Goal: Task Accomplishment & Management: Complete application form

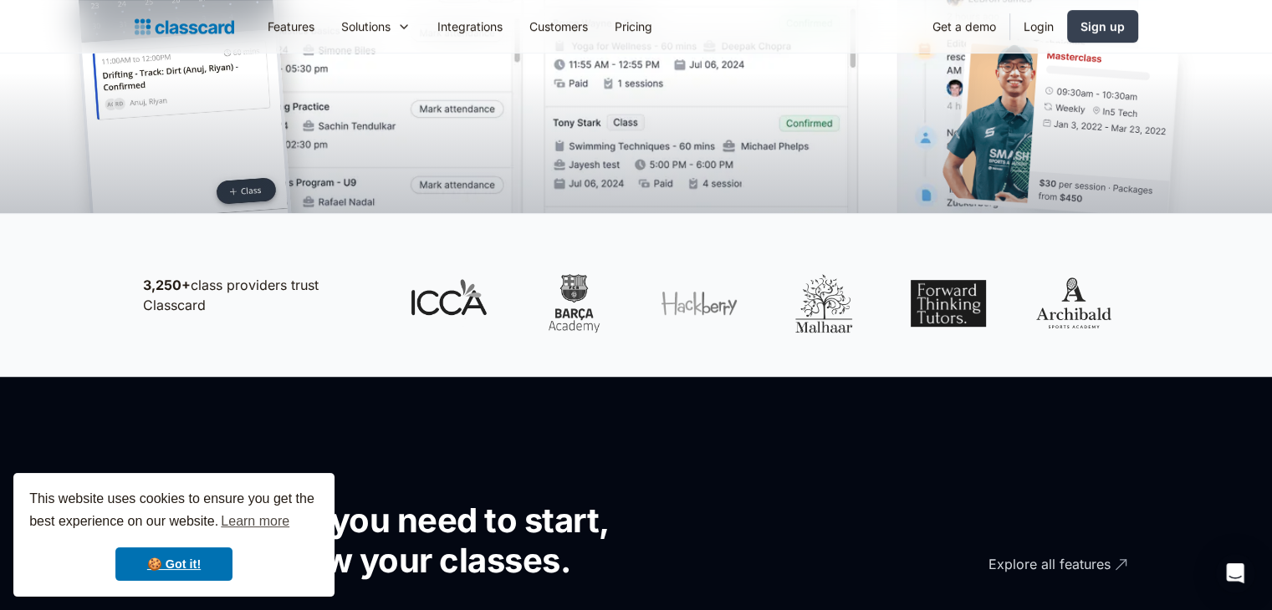
scroll to position [738, 0]
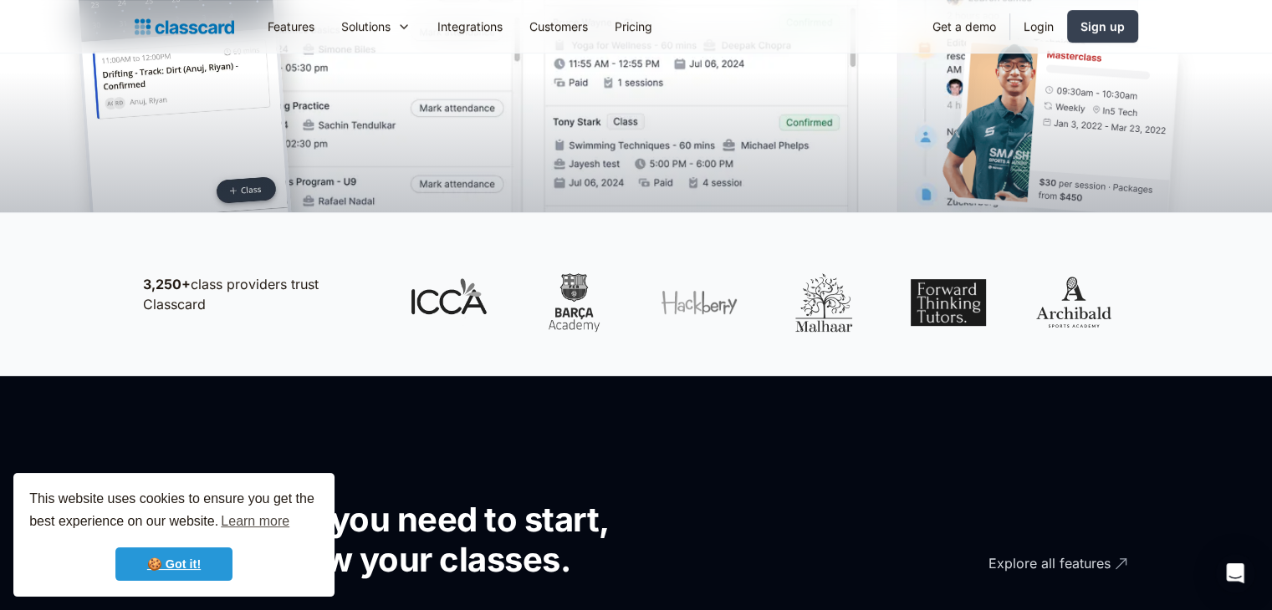
click at [170, 563] on link "🍪 Got it!" at bounding box center [173, 564] width 117 height 33
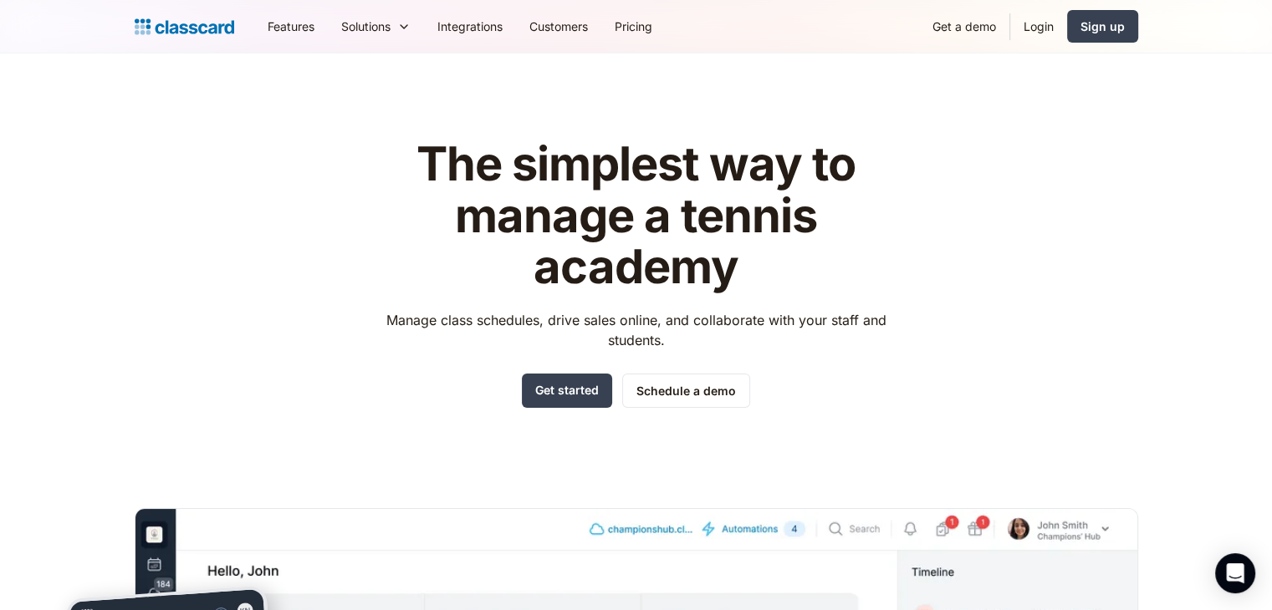
scroll to position [0, 0]
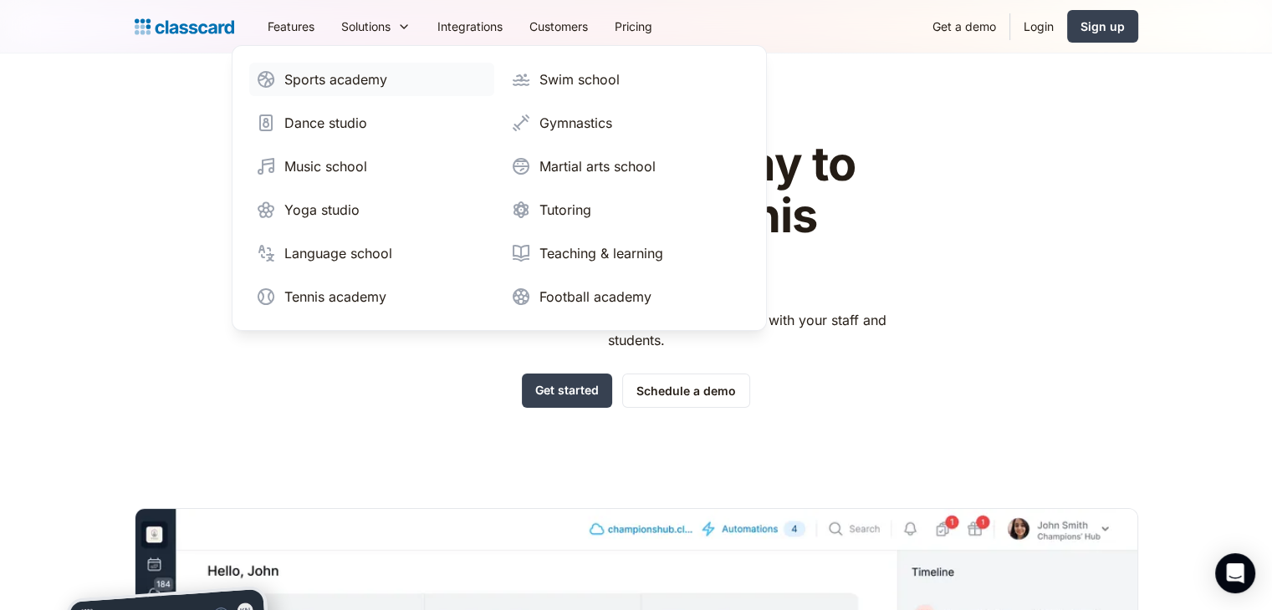
click at [358, 80] on div "Sports academy" at bounding box center [335, 79] width 103 height 20
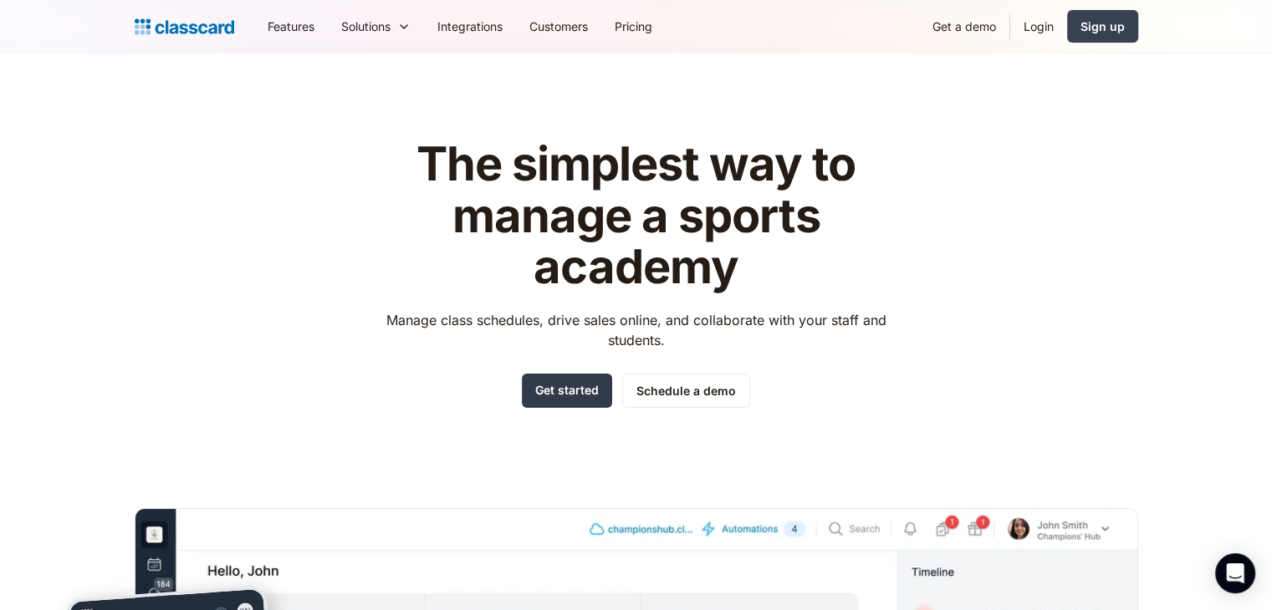
click at [578, 382] on link "Get started" at bounding box center [567, 391] width 90 height 34
